Goal: Check status: Check status

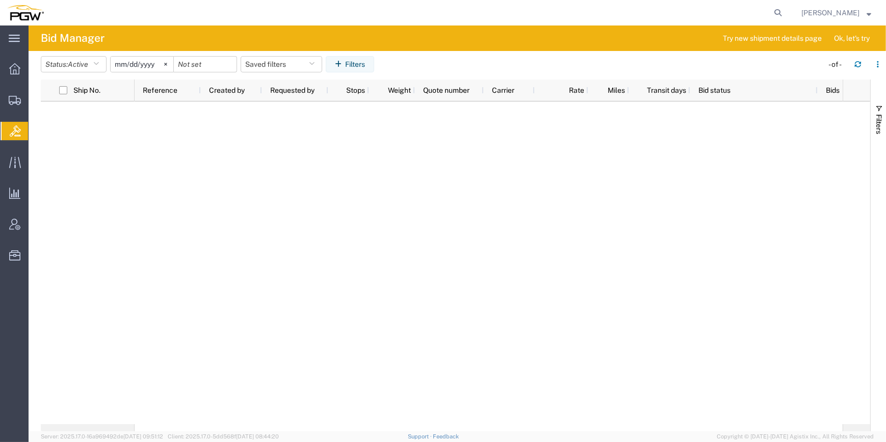
click at [742, 11] on agx-global-search at bounding box center [623, 12] width 326 height 25
click at [771, 11] on icon at bounding box center [778, 13] width 14 height 14
paste input "56498453"
type input "56498453"
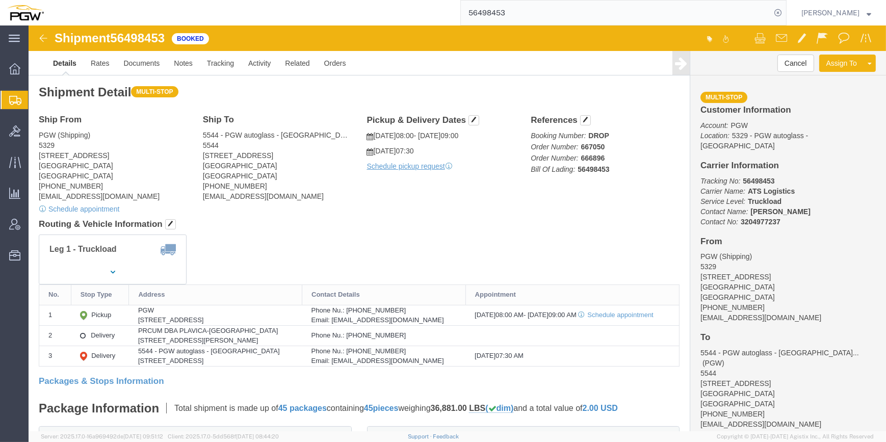
drag, startPoint x: 522, startPoint y: 186, endPoint x: 564, endPoint y: 143, distance: 59.8
click div "Ship From PGW (Shipping) [STREET_ADDRESS] [PHONE_NUMBER] [EMAIL_ADDRESS][DOMAIN…"
drag, startPoint x: 569, startPoint y: 122, endPoint x: 553, endPoint y: 120, distance: 15.9
click p "Booking Number: DROP Order Number: 667050 Order Number: 666896 Bill Of Lading: …"
drag, startPoint x: 557, startPoint y: 119, endPoint x: 548, endPoint y: 123, distance: 10.3
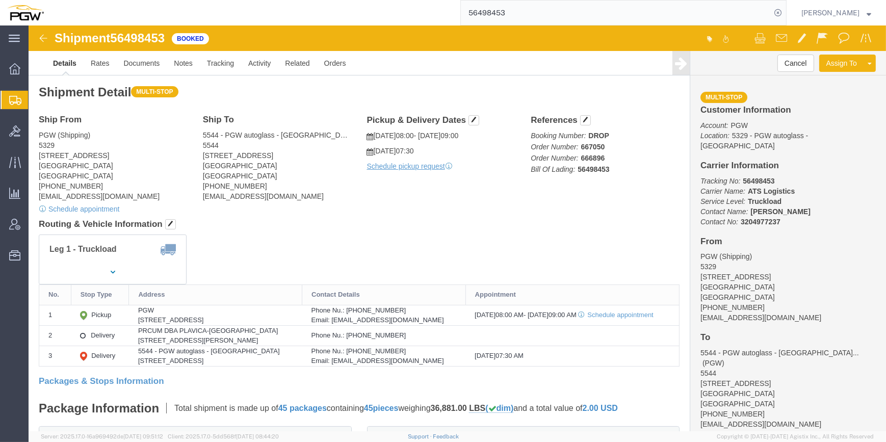
click b "667050"
drag, startPoint x: 573, startPoint y: 121, endPoint x: 548, endPoint y: 121, distance: 25.0
click p "Booking Number: DROP Order Number: 667050 Order Number: 666896 Bill Of Lading: …"
click span "Order Number: 667050"
drag, startPoint x: 548, startPoint y: 122, endPoint x: 573, endPoint y: 120, distance: 25.0
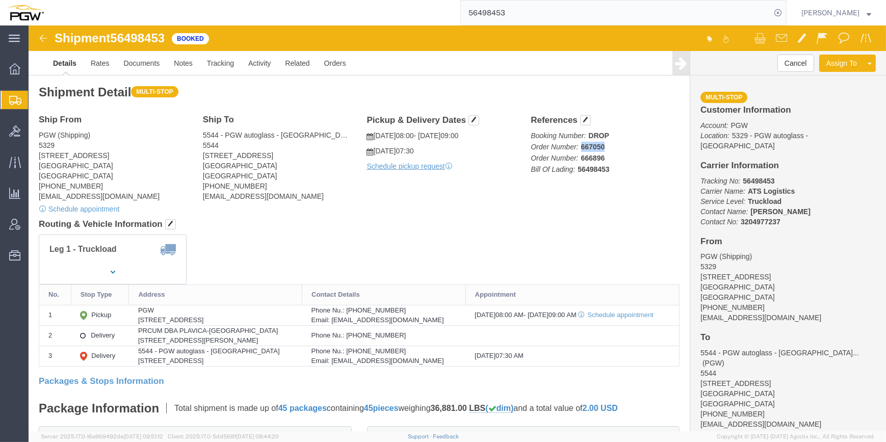
click p "Booking Number: DROP Order Number: 667050 Order Number: 666896 Bill Of Lading: …"
drag, startPoint x: 573, startPoint y: 120, endPoint x: 563, endPoint y: 120, distance: 9.7
drag, startPoint x: 563, startPoint y: 120, endPoint x: 555, endPoint y: 122, distance: 8.9
click b "667050"
drag, startPoint x: 549, startPoint y: 120, endPoint x: 573, endPoint y: 120, distance: 23.5
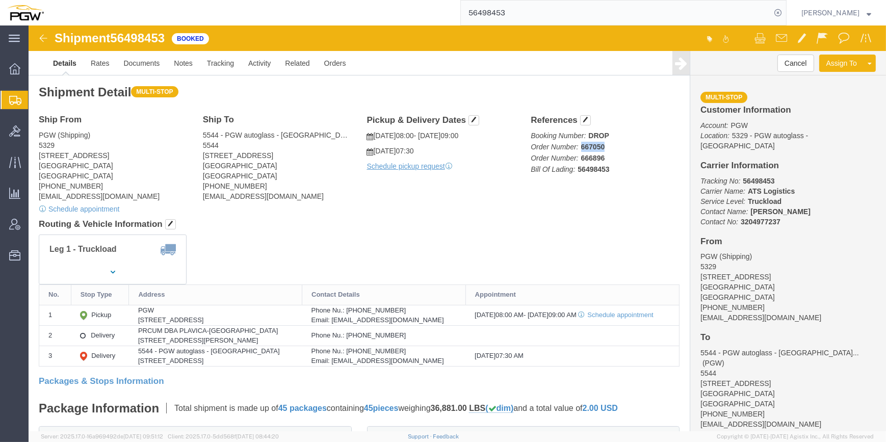
click p "Booking Number: DROP Order Number: 667050 Order Number: 666896 Bill Of Lading: …"
drag, startPoint x: 573, startPoint y: 120, endPoint x: 563, endPoint y: 121, distance: 9.2
drag, startPoint x: 563, startPoint y: 121, endPoint x: 555, endPoint y: 118, distance: 9.0
click b "667050"
click p "Booking Number: DROP Order Number: 667050 Order Number: 666896 Bill Of Lading: …"
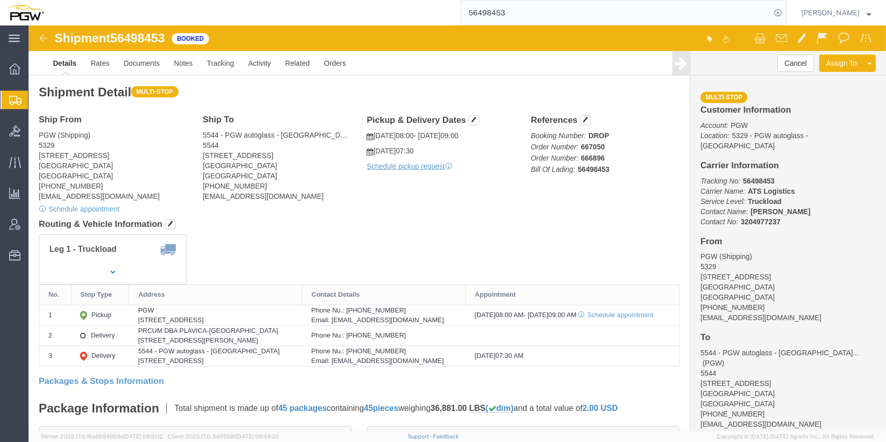
drag, startPoint x: 573, startPoint y: 133, endPoint x: 557, endPoint y: 126, distance: 17.6
click b "667050"
drag, startPoint x: 546, startPoint y: 122, endPoint x: 573, endPoint y: 120, distance: 27.1
click p "Booking Number: DROP Order Number: 667050 Order Number: 666896 Bill Of Lading: …"
copy b "667050"
